Goal: Transaction & Acquisition: Purchase product/service

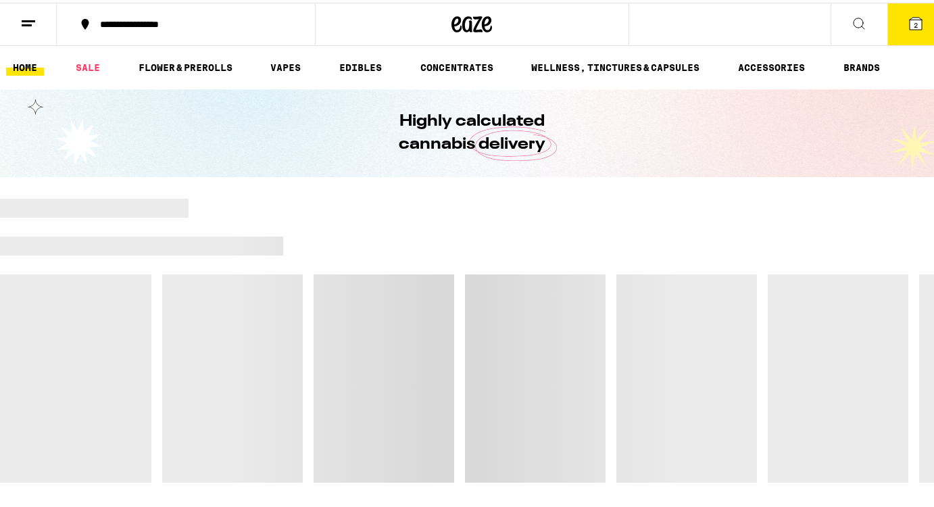
click at [910, 18] on icon at bounding box center [916, 21] width 12 height 12
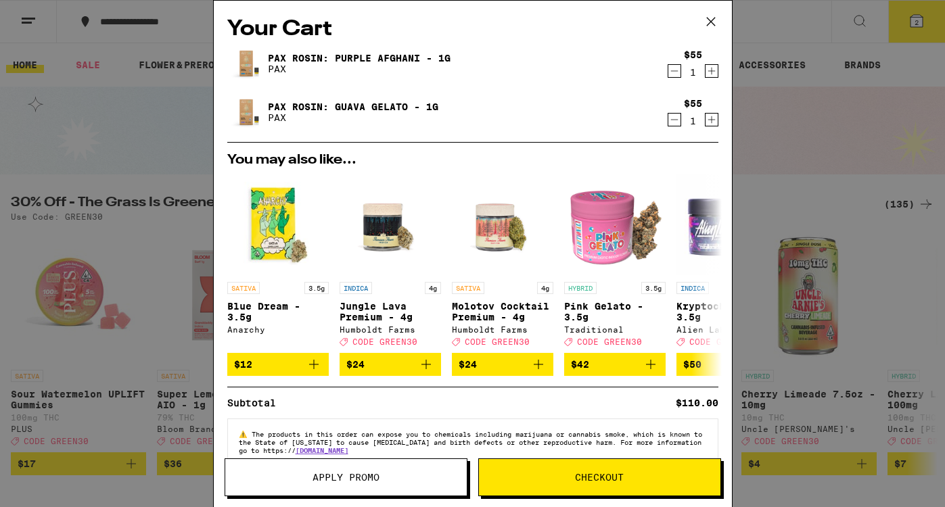
click at [668, 71] on icon "Decrement" at bounding box center [674, 71] width 12 height 16
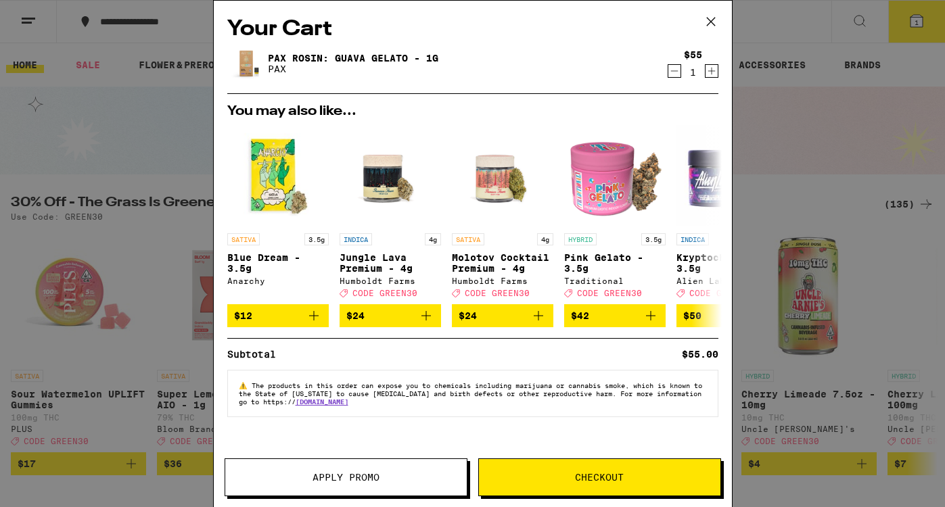
click at [668, 70] on icon "Decrement" at bounding box center [674, 71] width 12 height 16
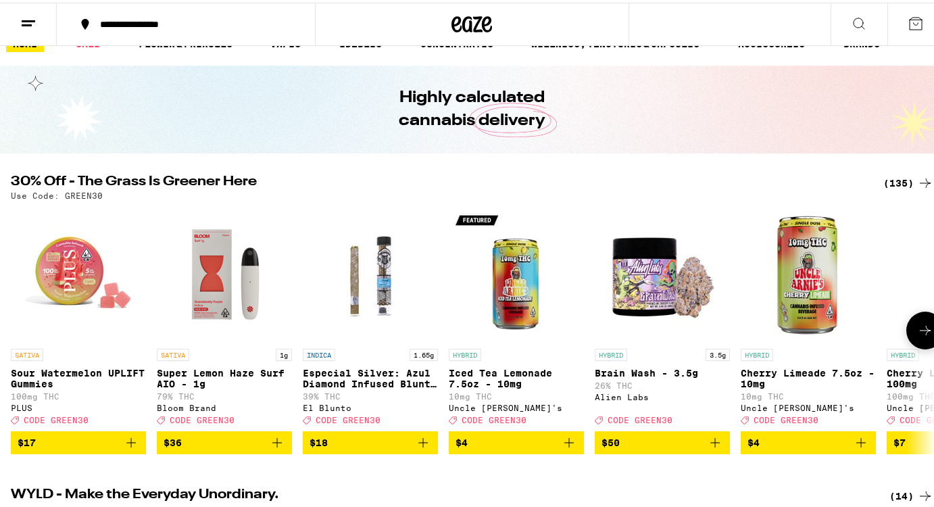
scroll to position [24, 0]
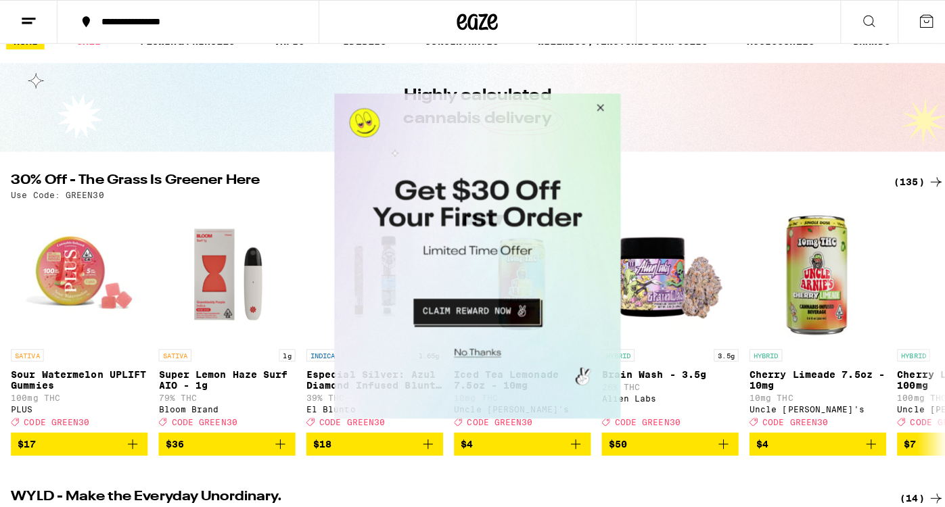
click at [596, 104] on button "Close Modal" at bounding box center [595, 109] width 37 height 32
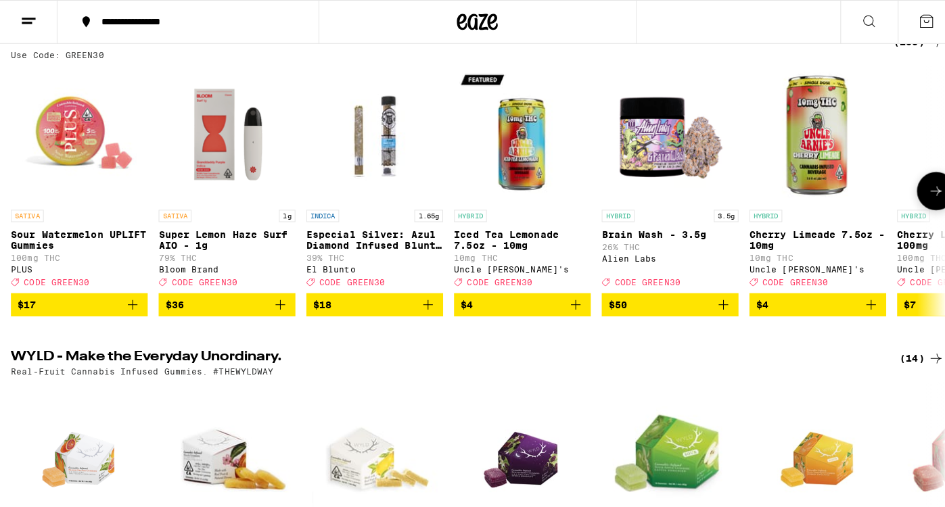
scroll to position [168, 0]
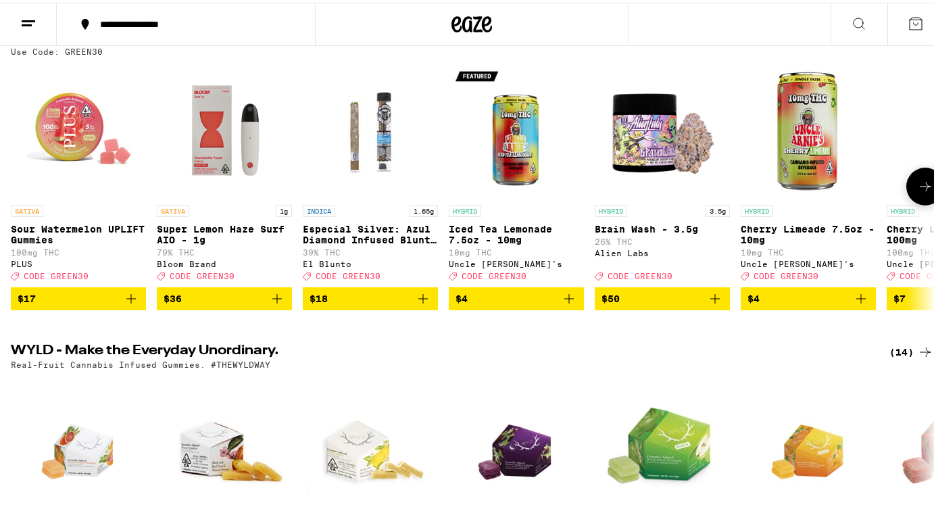
click at [535, 230] on p "Iced Tea Lemonade 7.5oz - 10mg" at bounding box center [516, 232] width 135 height 22
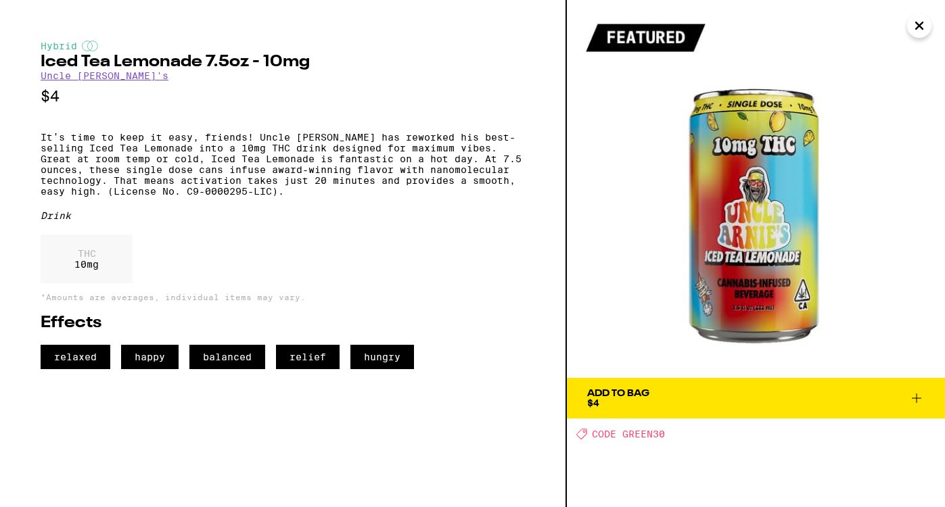
click at [915, 396] on icon at bounding box center [915, 397] width 9 height 9
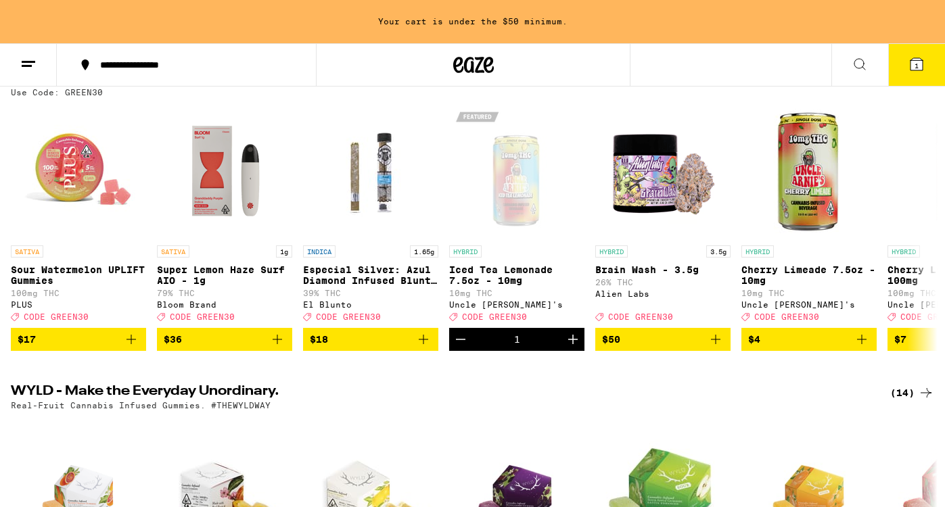
scroll to position [211, 0]
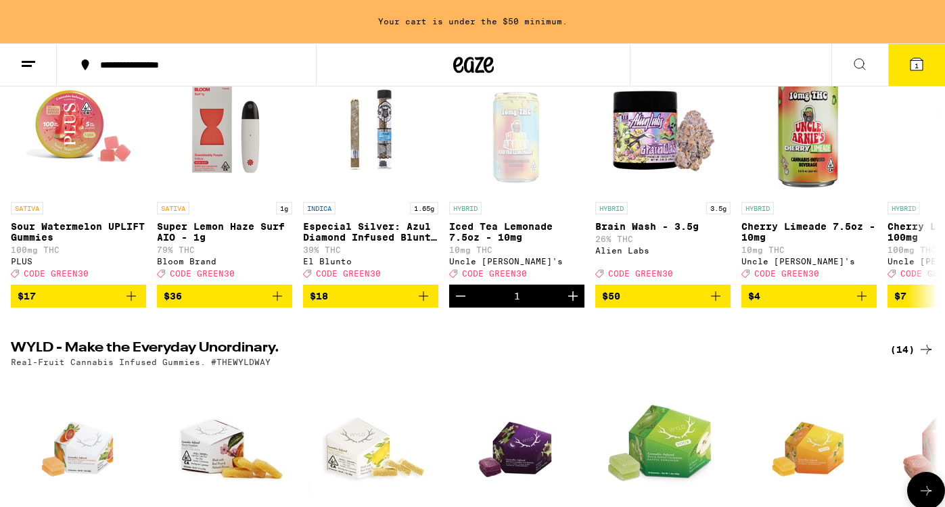
click at [915, 396] on img "Open page for Sour Cherry Gummies from WYLD" at bounding box center [954, 440] width 135 height 135
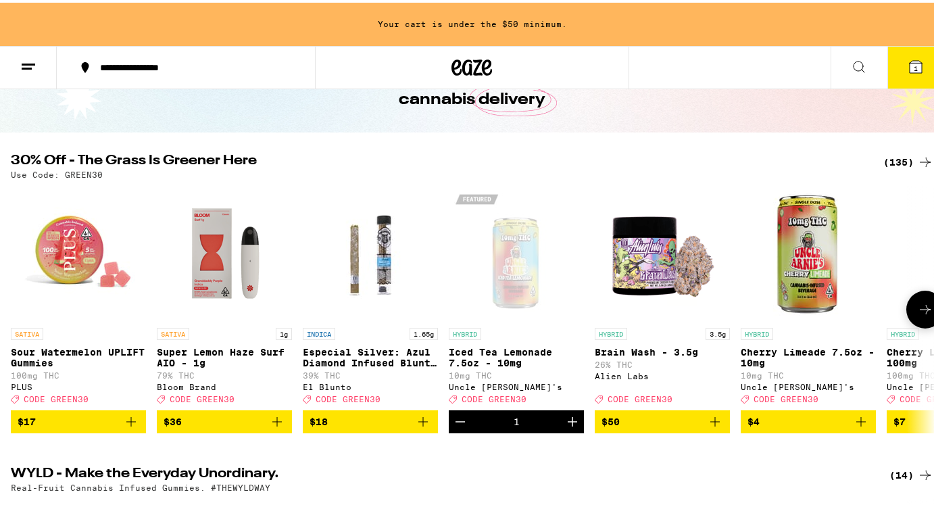
scroll to position [88, 0]
click at [862, 427] on icon "Add to bag" at bounding box center [861, 419] width 16 height 16
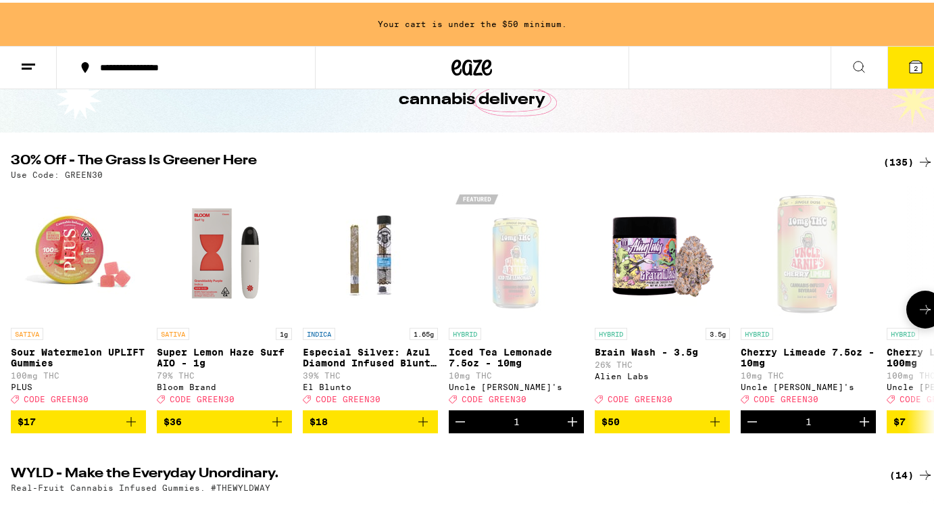
click at [920, 312] on icon at bounding box center [925, 306] width 11 height 9
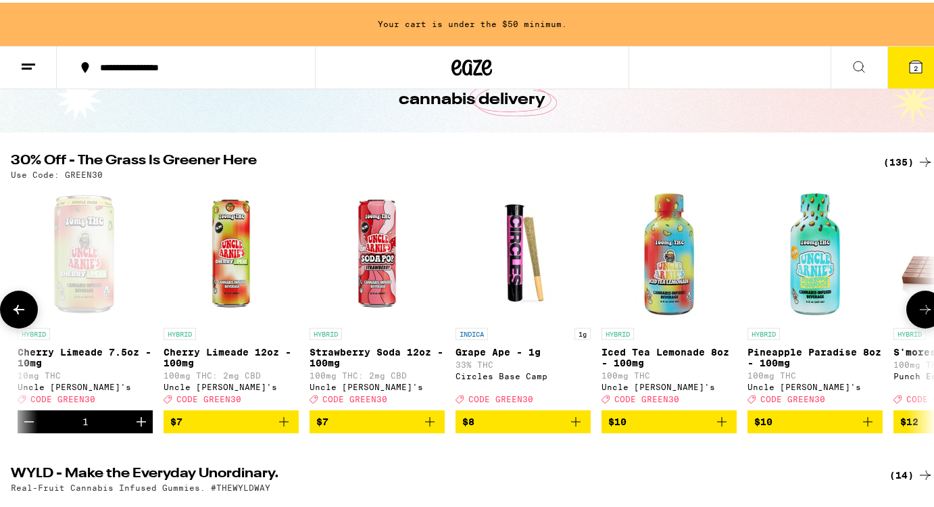
scroll to position [0, 765]
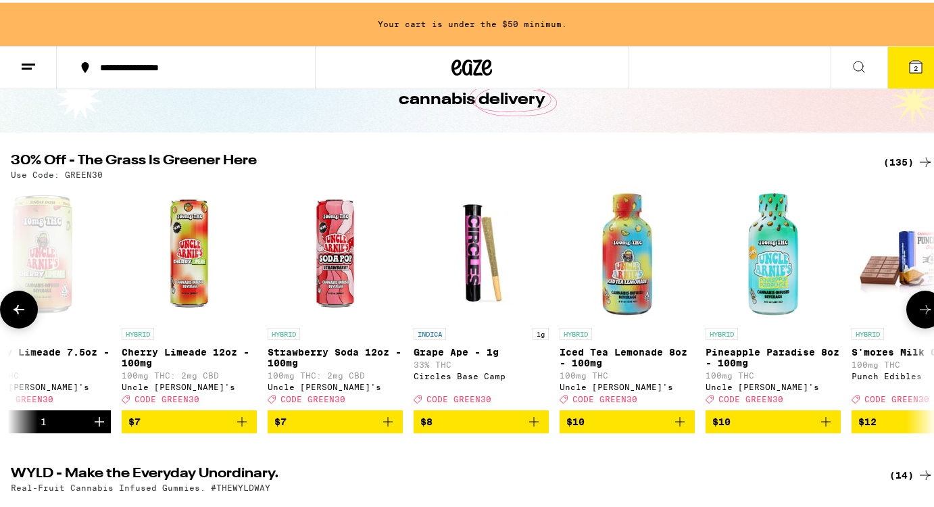
click at [827, 427] on icon "Add to bag" at bounding box center [826, 419] width 16 height 16
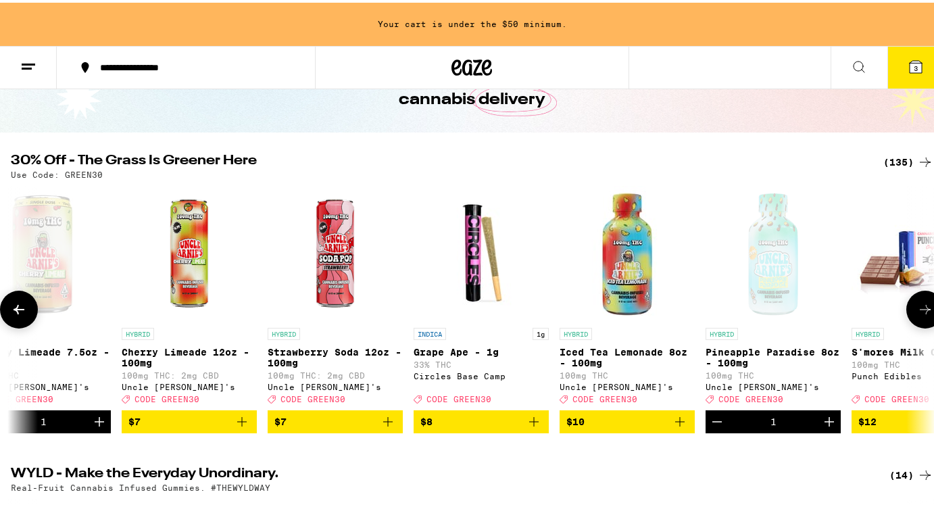
click at [826, 427] on icon "Increment" at bounding box center [829, 419] width 16 height 16
click at [917, 312] on icon at bounding box center [925, 307] width 16 height 16
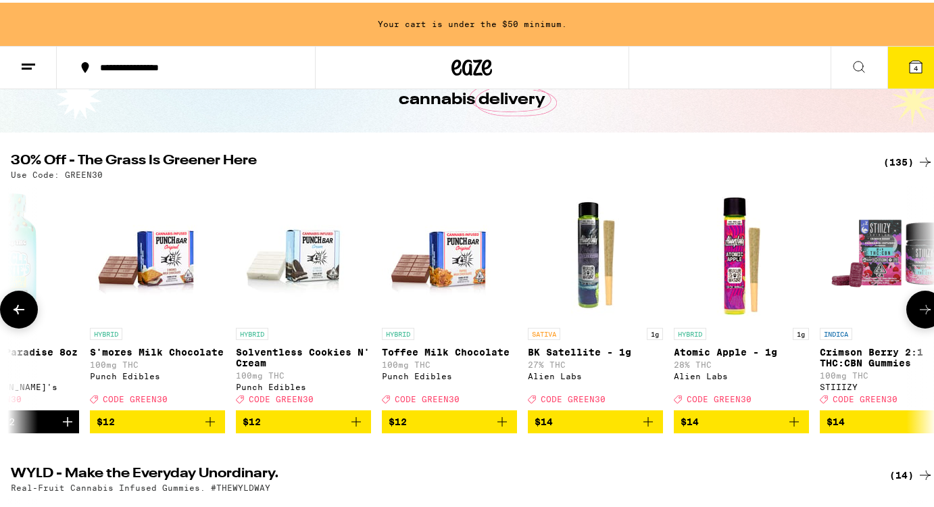
scroll to position [0, 1531]
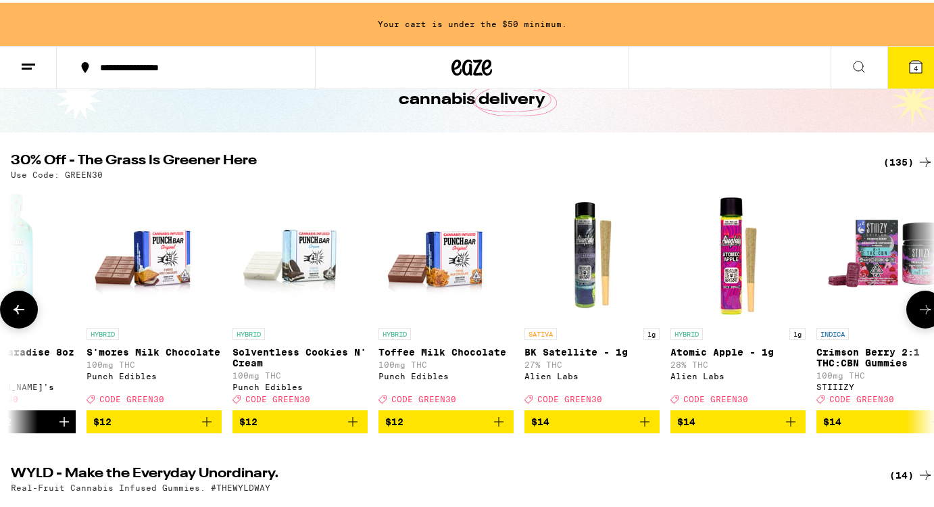
click at [917, 312] on icon at bounding box center [925, 307] width 16 height 16
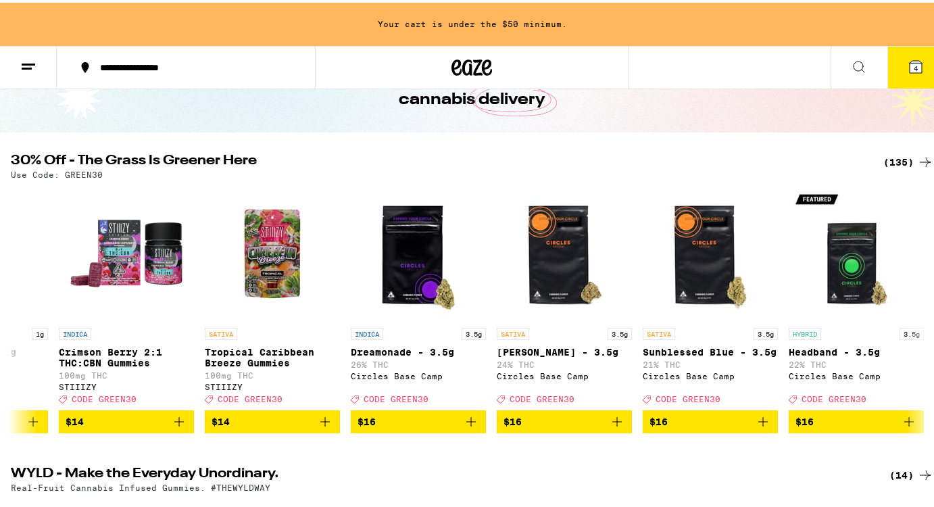
scroll to position [0, 2296]
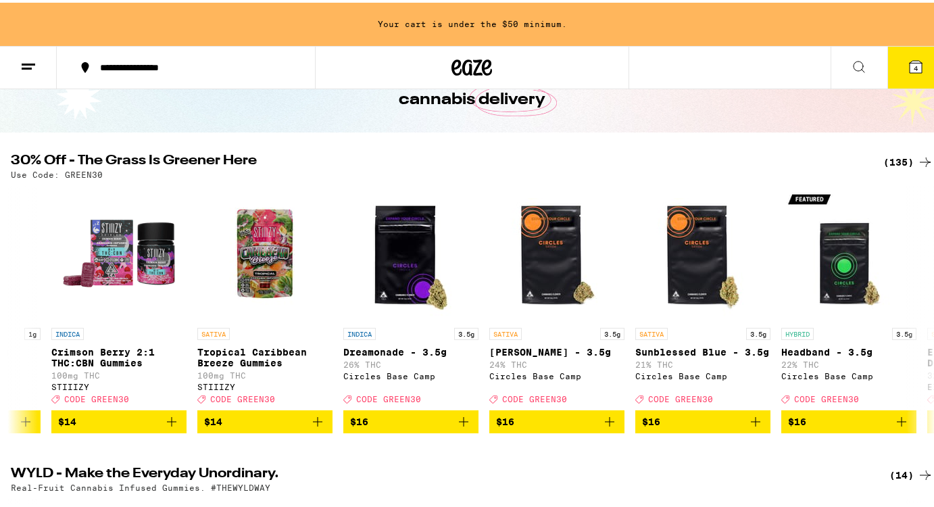
click at [832, 69] on button at bounding box center [859, 65] width 57 height 43
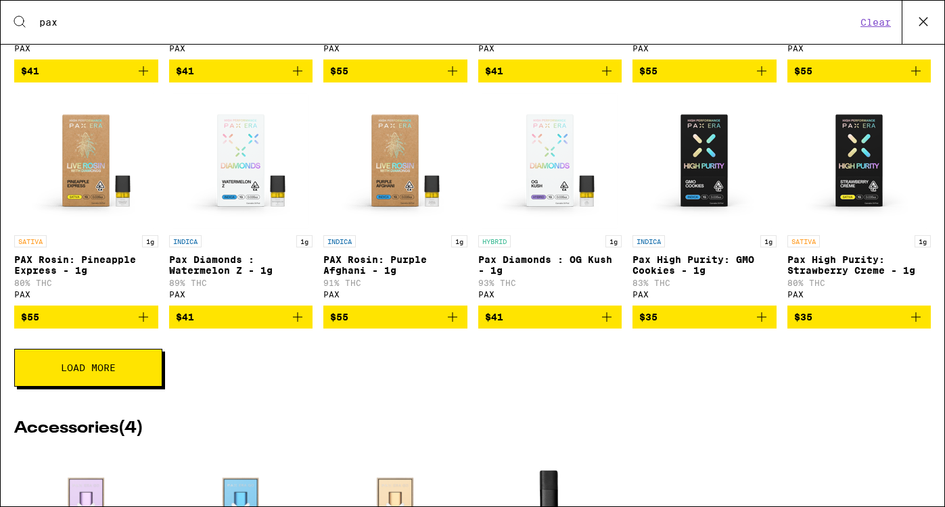
scroll to position [448, 0]
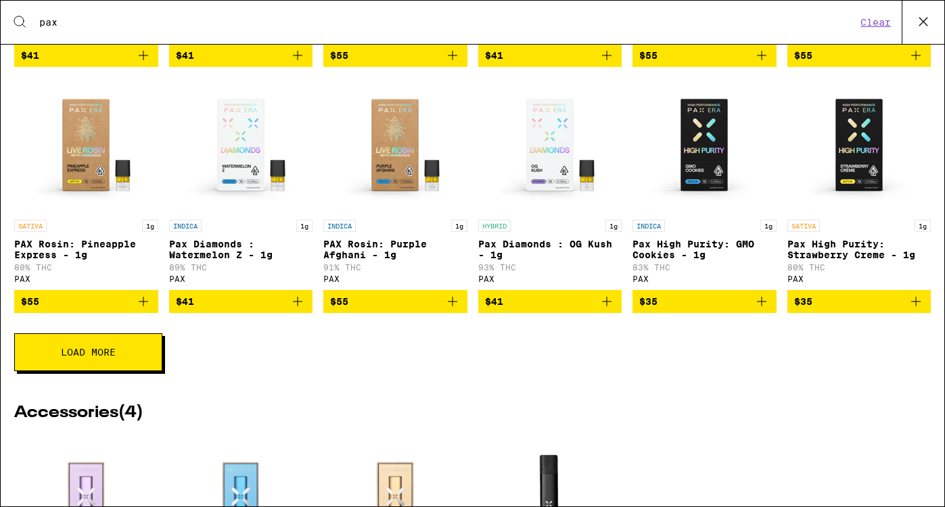
type input "pax"
click at [446, 310] on icon "Add to bag" at bounding box center [452, 301] width 16 height 16
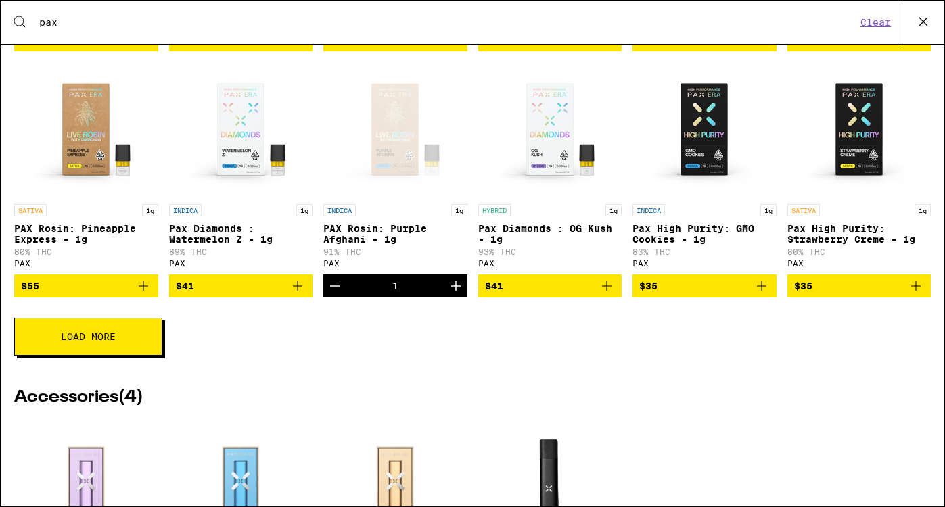
scroll to position [552, 0]
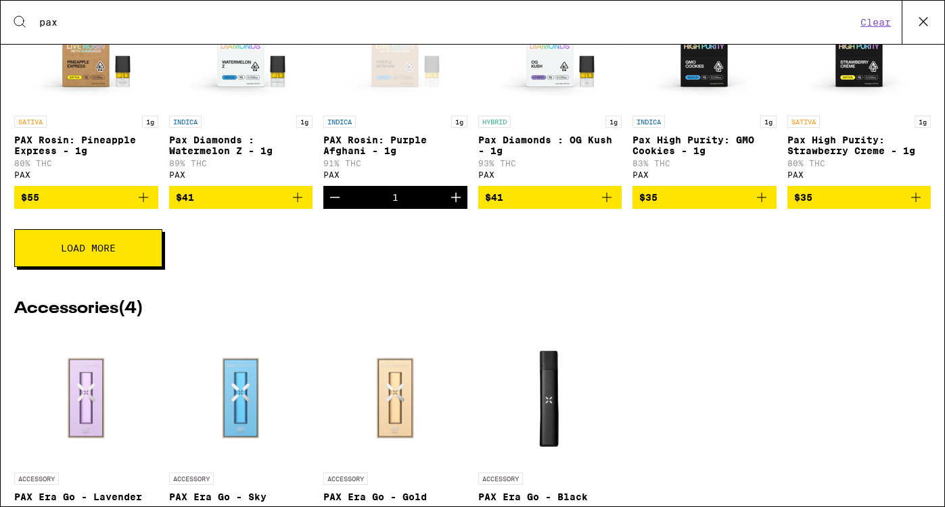
click at [92, 253] on span "Load More" at bounding box center [88, 247] width 55 height 9
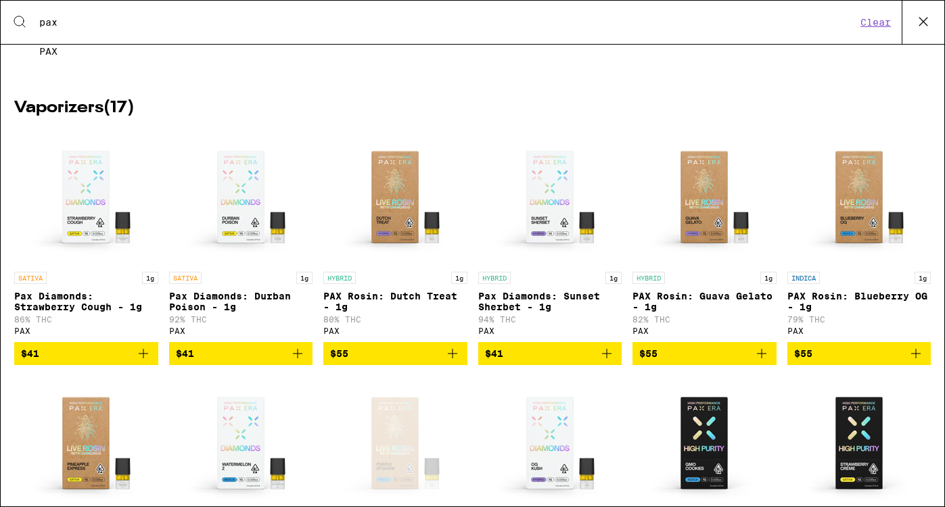
scroll to position [149, 0]
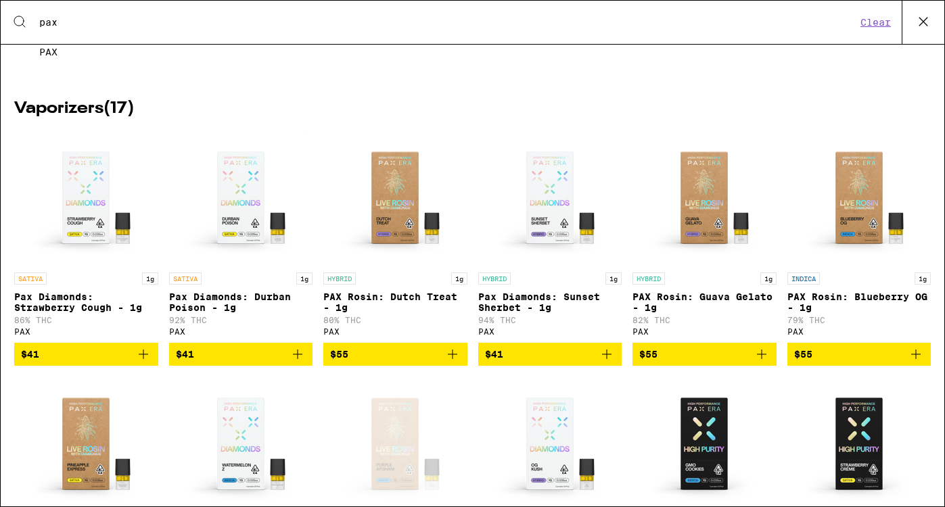
click at [295, 362] on icon "Add to bag" at bounding box center [297, 354] width 16 height 16
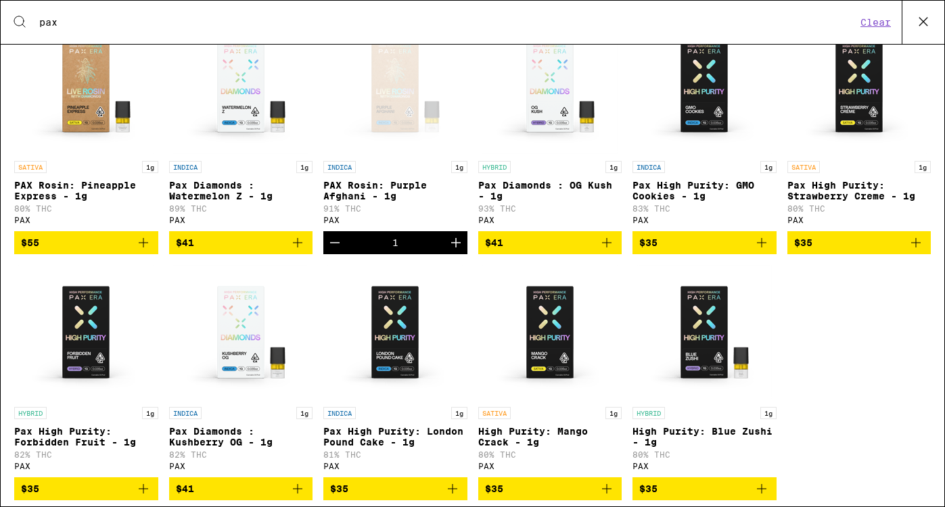
scroll to position [0, 0]
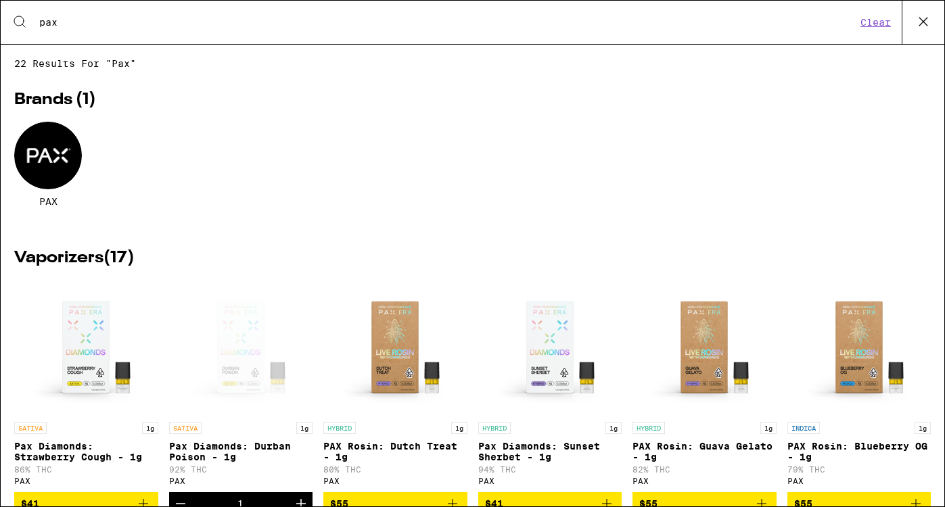
click at [920, 24] on icon at bounding box center [923, 22] width 8 height 8
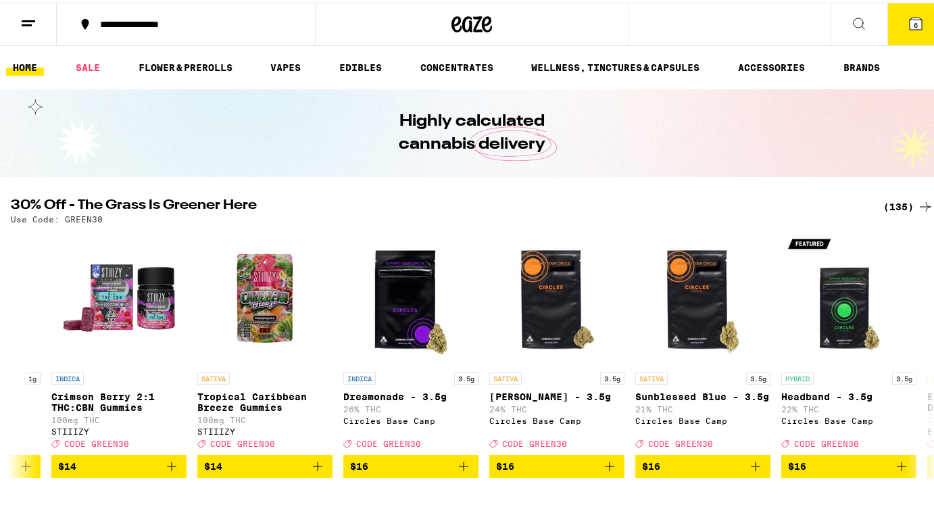
click at [911, 23] on icon at bounding box center [916, 21] width 12 height 12
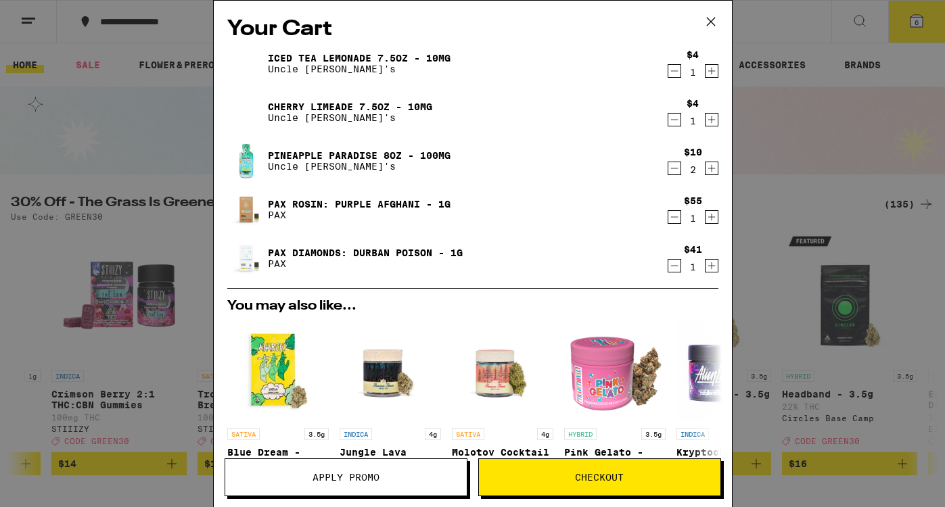
click at [707, 72] on icon "Increment" at bounding box center [710, 71] width 7 height 7
click at [705, 118] on icon "Increment" at bounding box center [711, 120] width 12 height 16
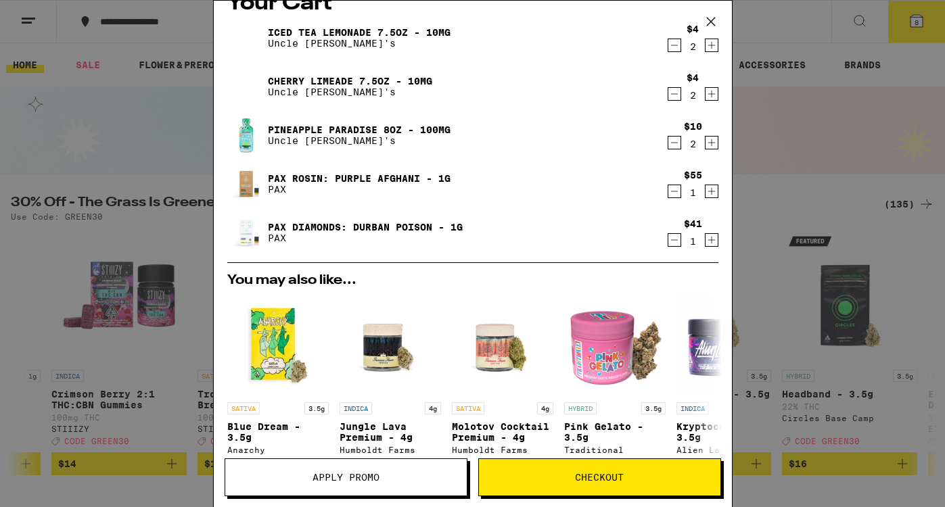
scroll to position [27, 0]
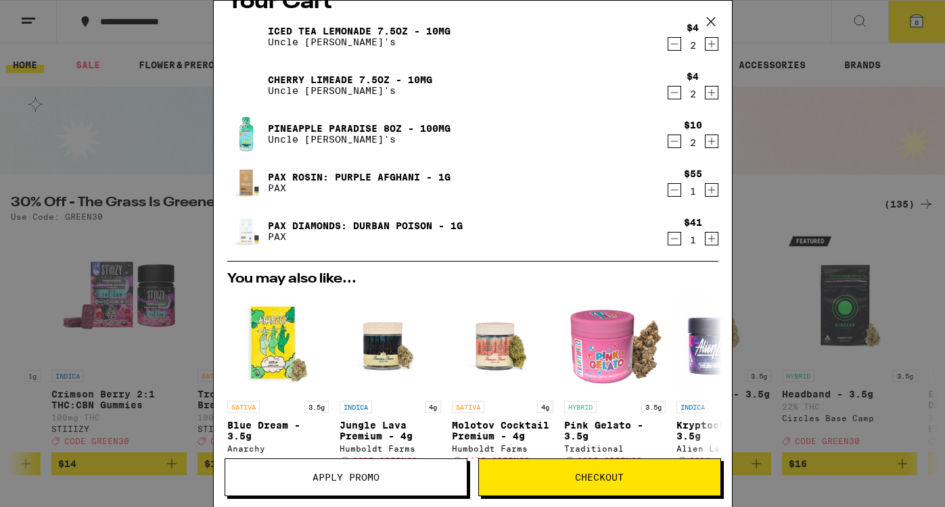
click at [670, 239] on icon "Decrement" at bounding box center [673, 239] width 7 height 0
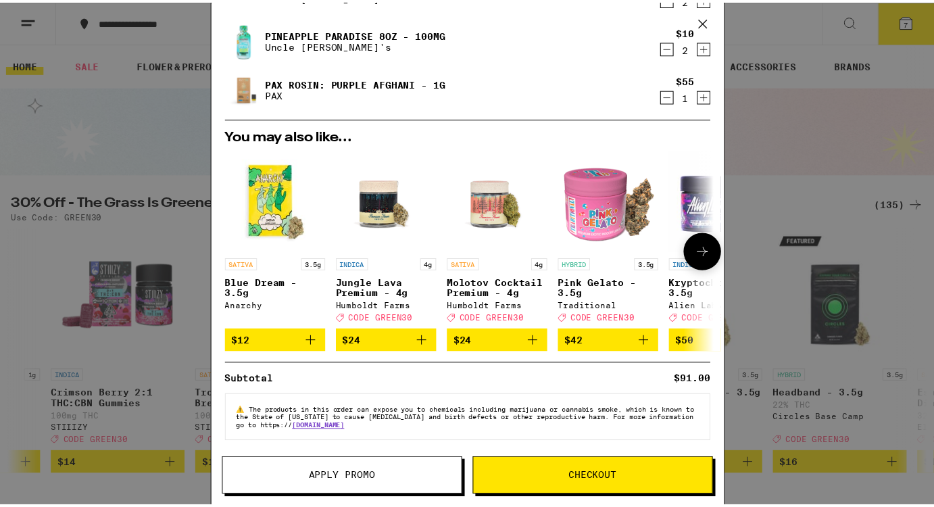
scroll to position [130, 0]
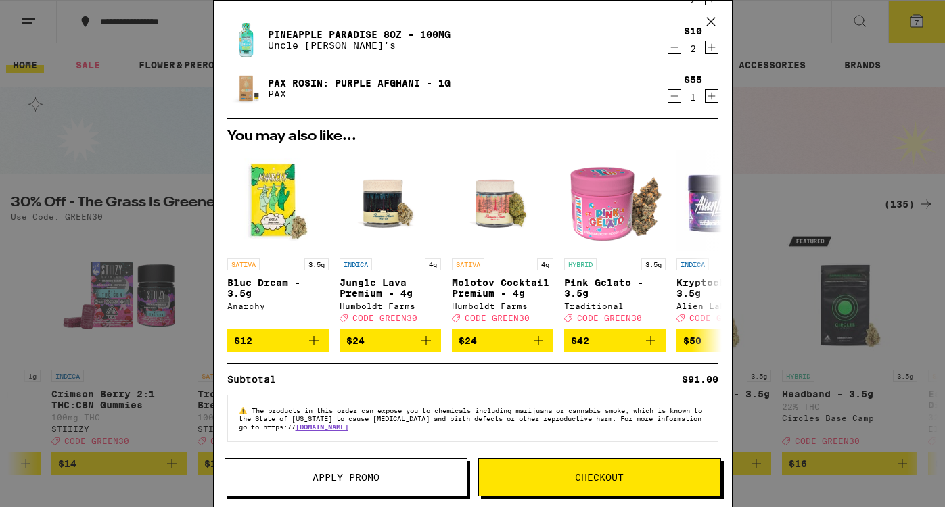
click at [341, 473] on span "Apply Promo" at bounding box center [345, 477] width 67 height 9
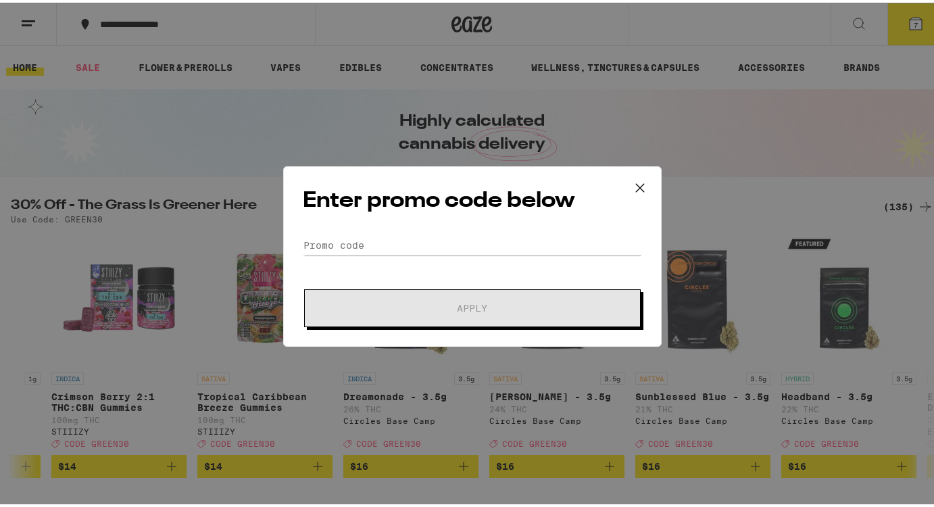
click at [403, 220] on div "Enter promo code below Promo Code Apply" at bounding box center [472, 254] width 379 height 181
click at [389, 240] on input "Promo Code" at bounding box center [472, 243] width 339 height 20
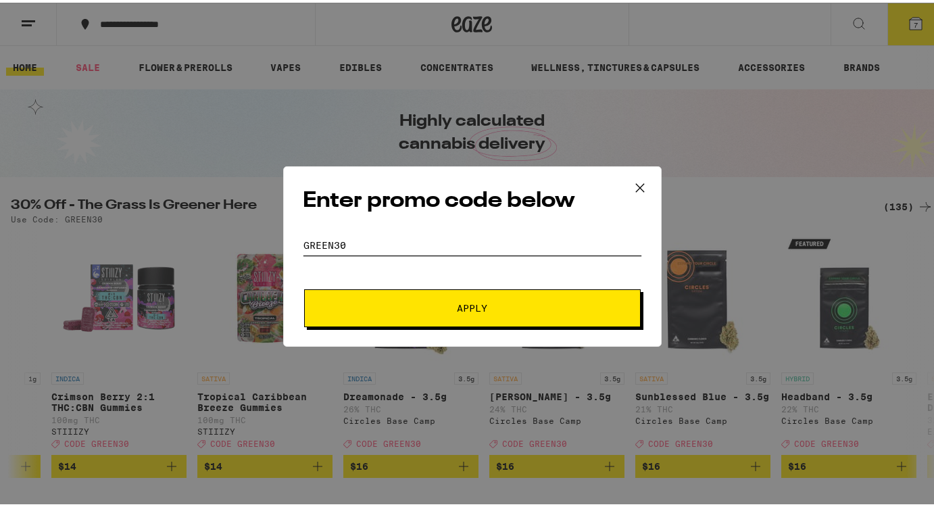
type input "green30"
click at [393, 299] on button "Apply" at bounding box center [472, 306] width 337 height 38
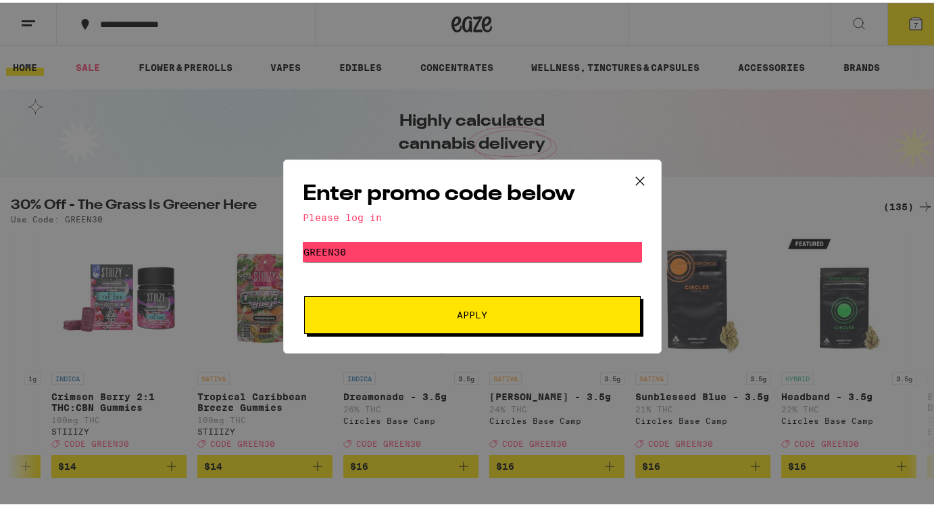
click at [874, 88] on div "Enter promo code below Please log in Promo Code green30 Apply" at bounding box center [472, 253] width 945 height 507
